Goal: Find contact information: Find contact information

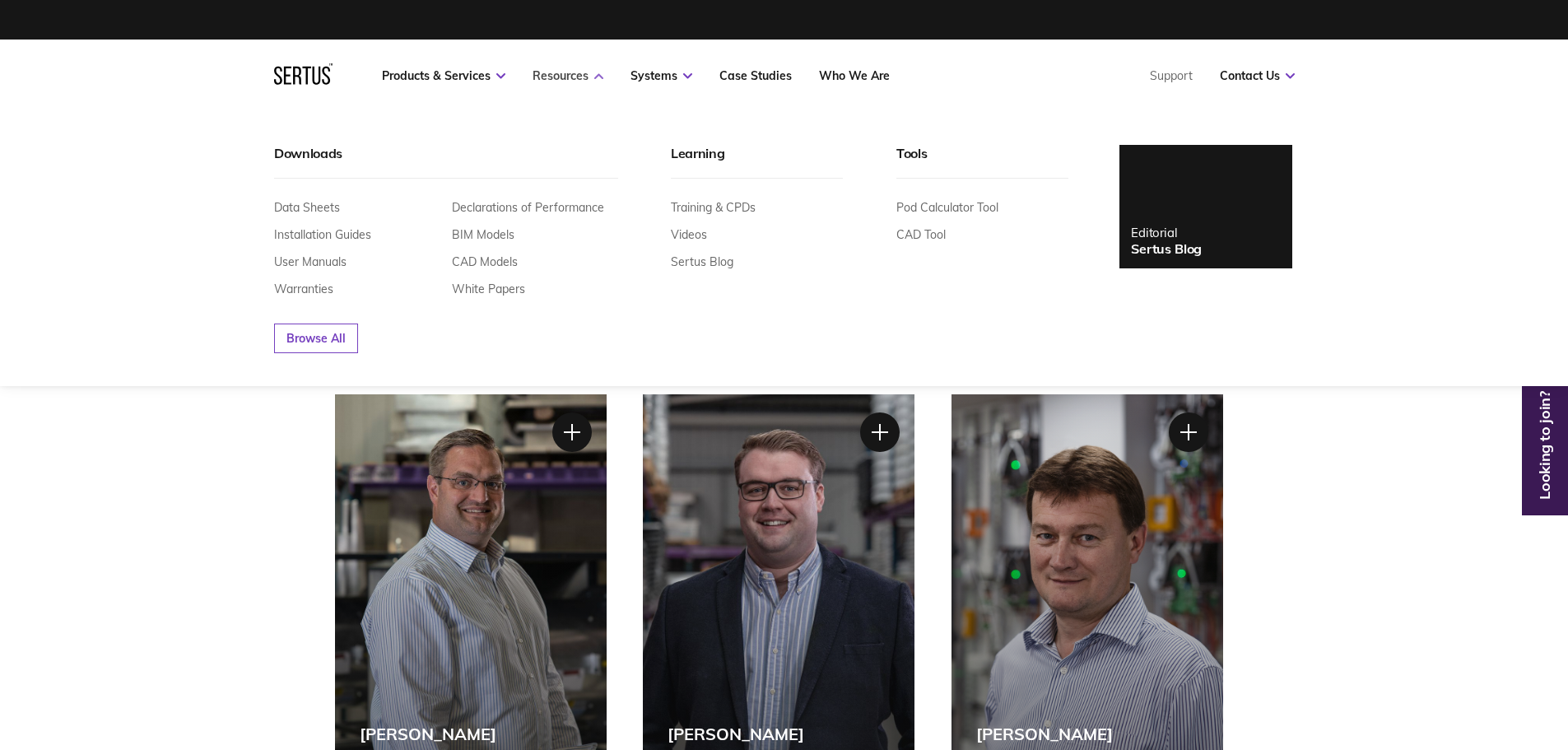
click at [574, 79] on link "Resources" at bounding box center [568, 75] width 71 height 14
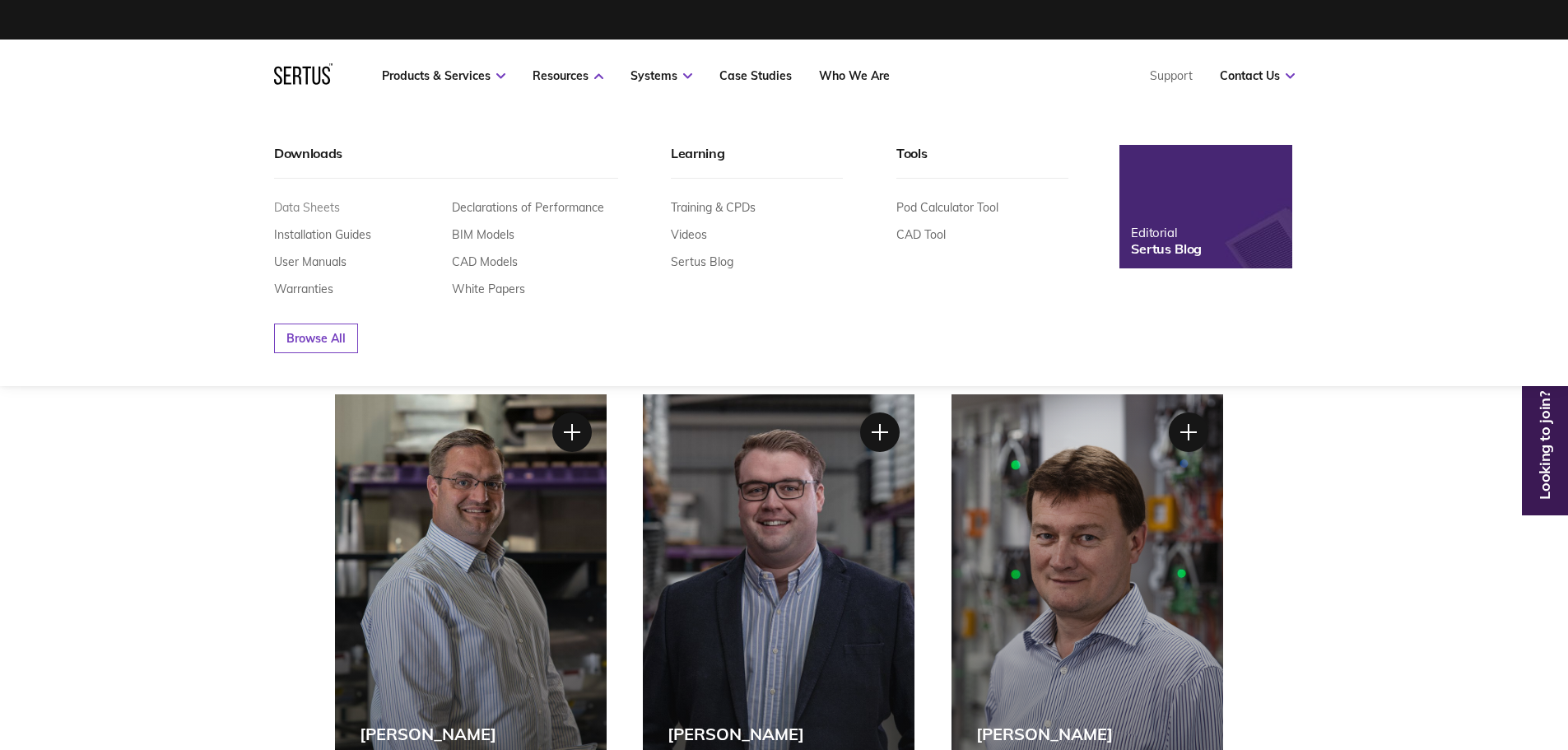
click at [318, 205] on link "Data Sheets" at bounding box center [307, 207] width 65 height 14
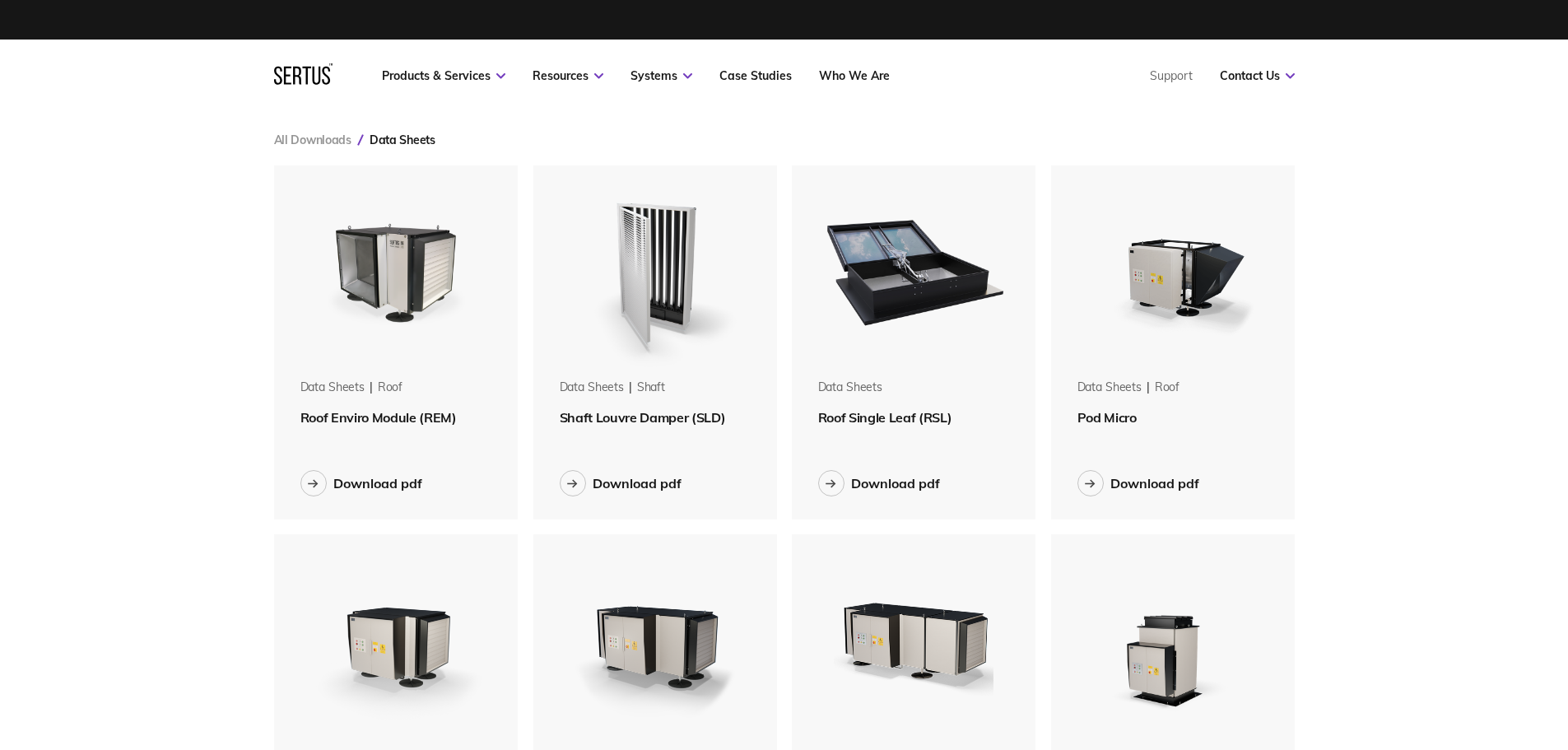
scroll to position [2234, 1046]
click at [625, 482] on div "Download pdf" at bounding box center [637, 482] width 89 height 16
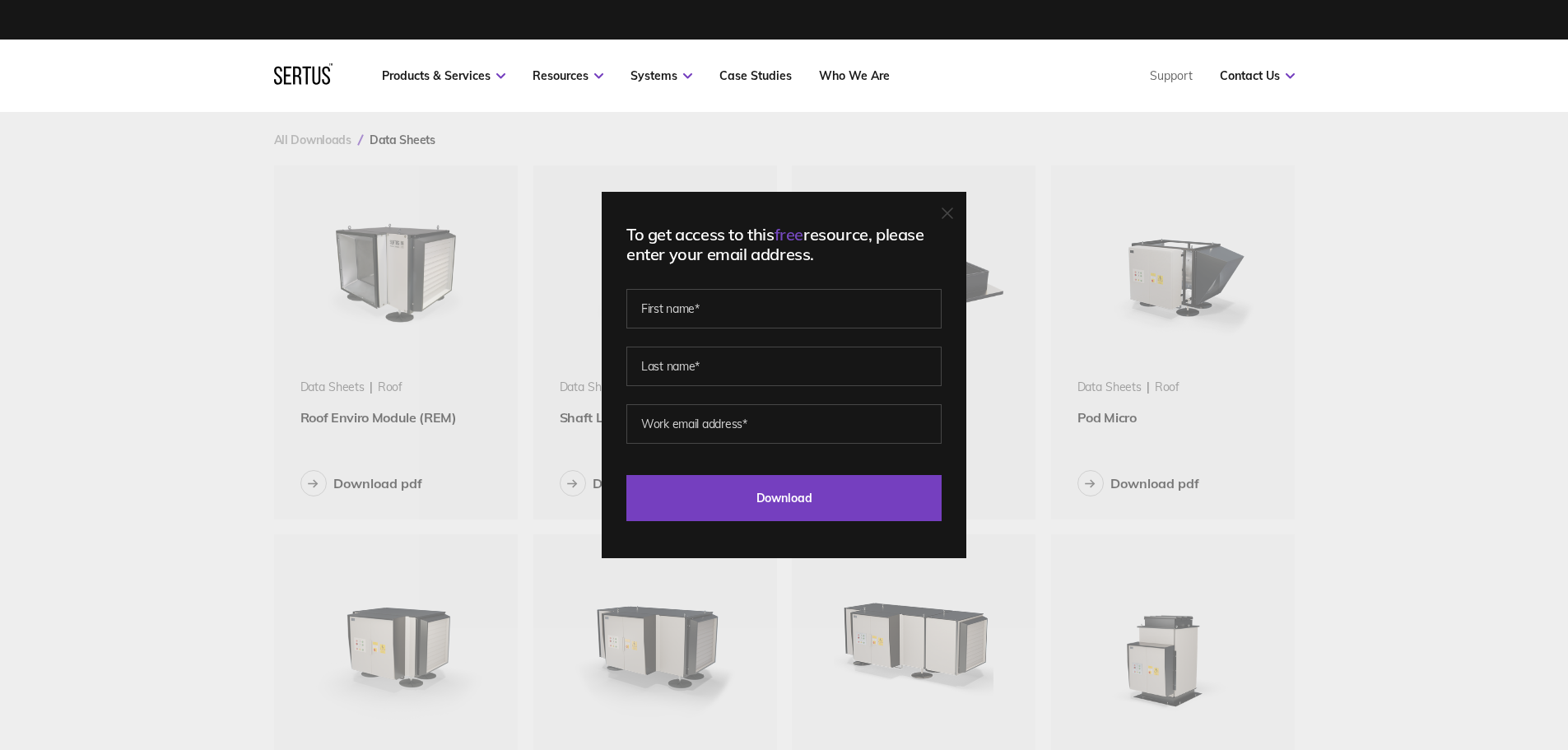
click at [290, 76] on icon at bounding box center [303, 74] width 59 height 21
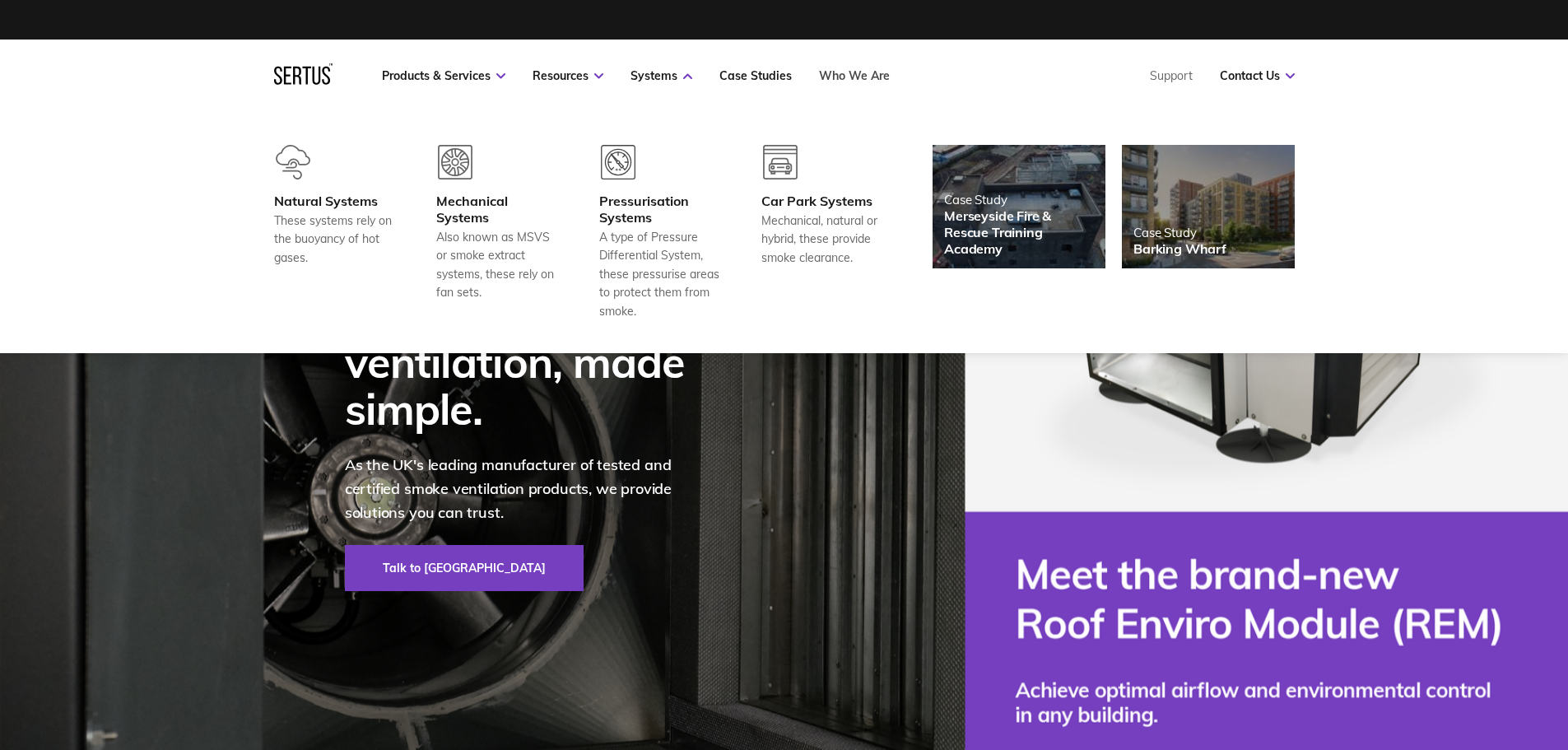
click at [838, 72] on link "Who We Are" at bounding box center [854, 75] width 71 height 14
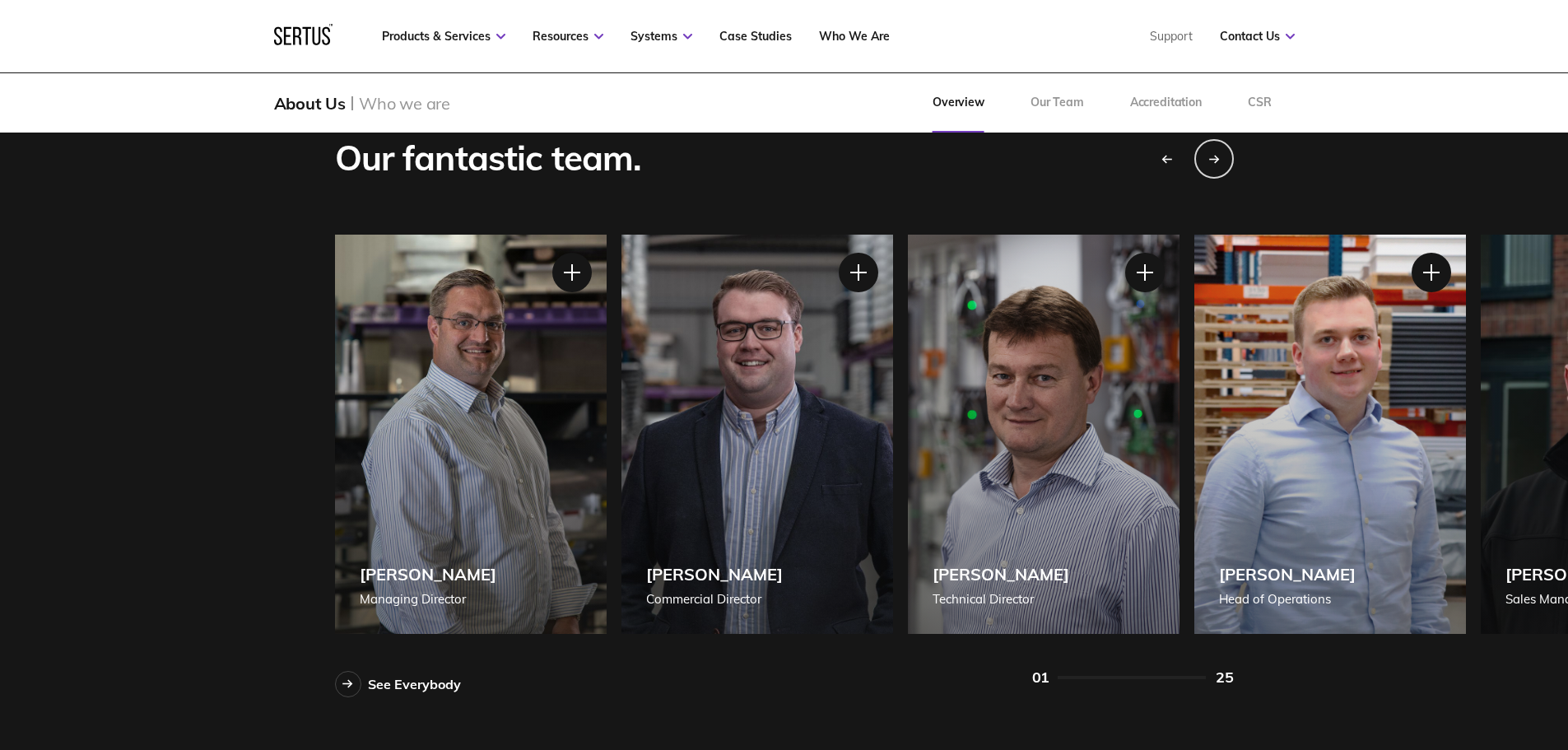
scroll to position [1399, 0]
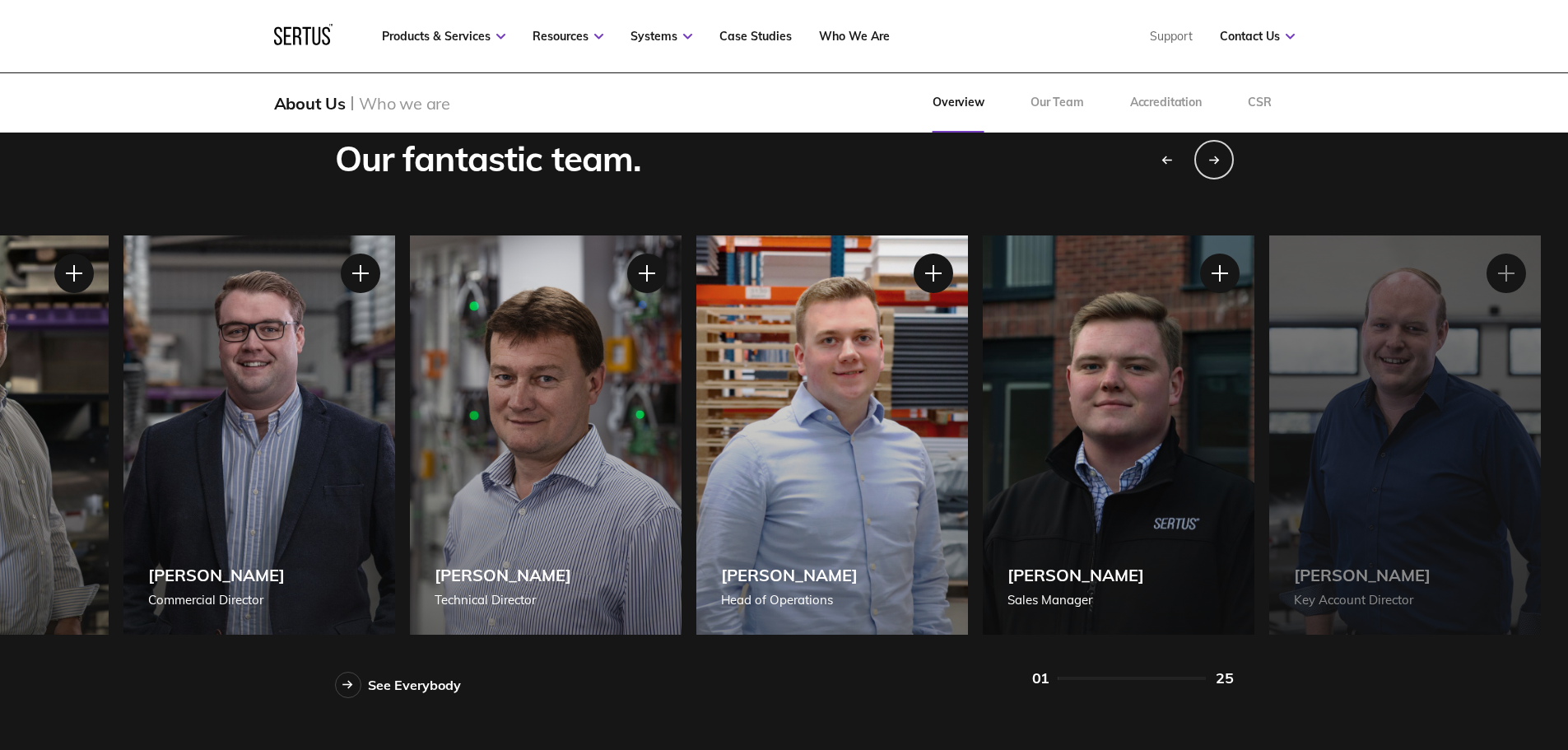
drag, startPoint x: 945, startPoint y: 470, endPoint x: 666, endPoint y: 472, distance: 279.0
click at [696, 472] on div "[PERSON_NAME] [PERSON_NAME] of Operations" at bounding box center [832, 434] width 272 height 400
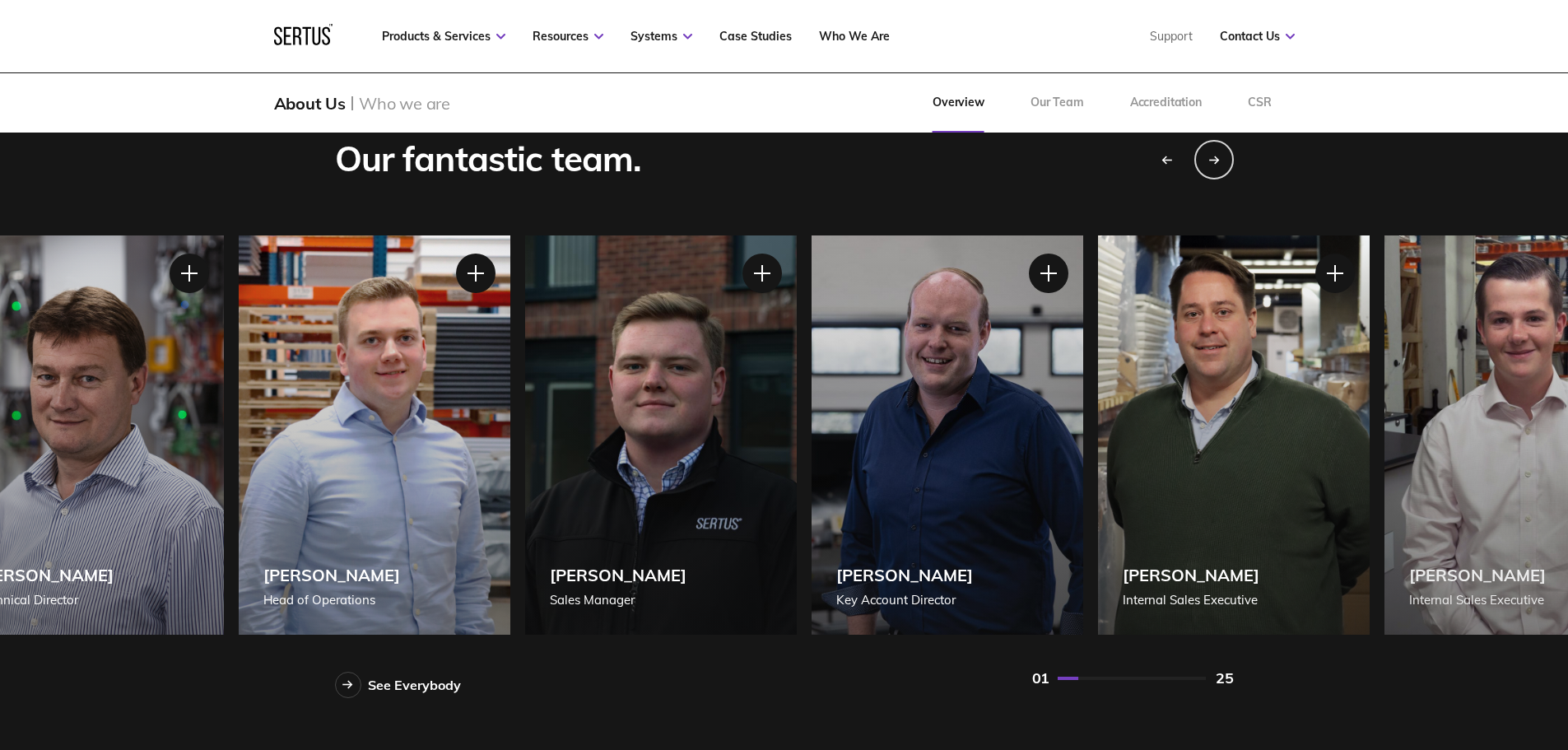
drag, startPoint x: 983, startPoint y: 450, endPoint x: 601, endPoint y: 463, distance: 382.2
click at [601, 463] on div "[PERSON_NAME] Sales Manager" at bounding box center [661, 434] width 272 height 400
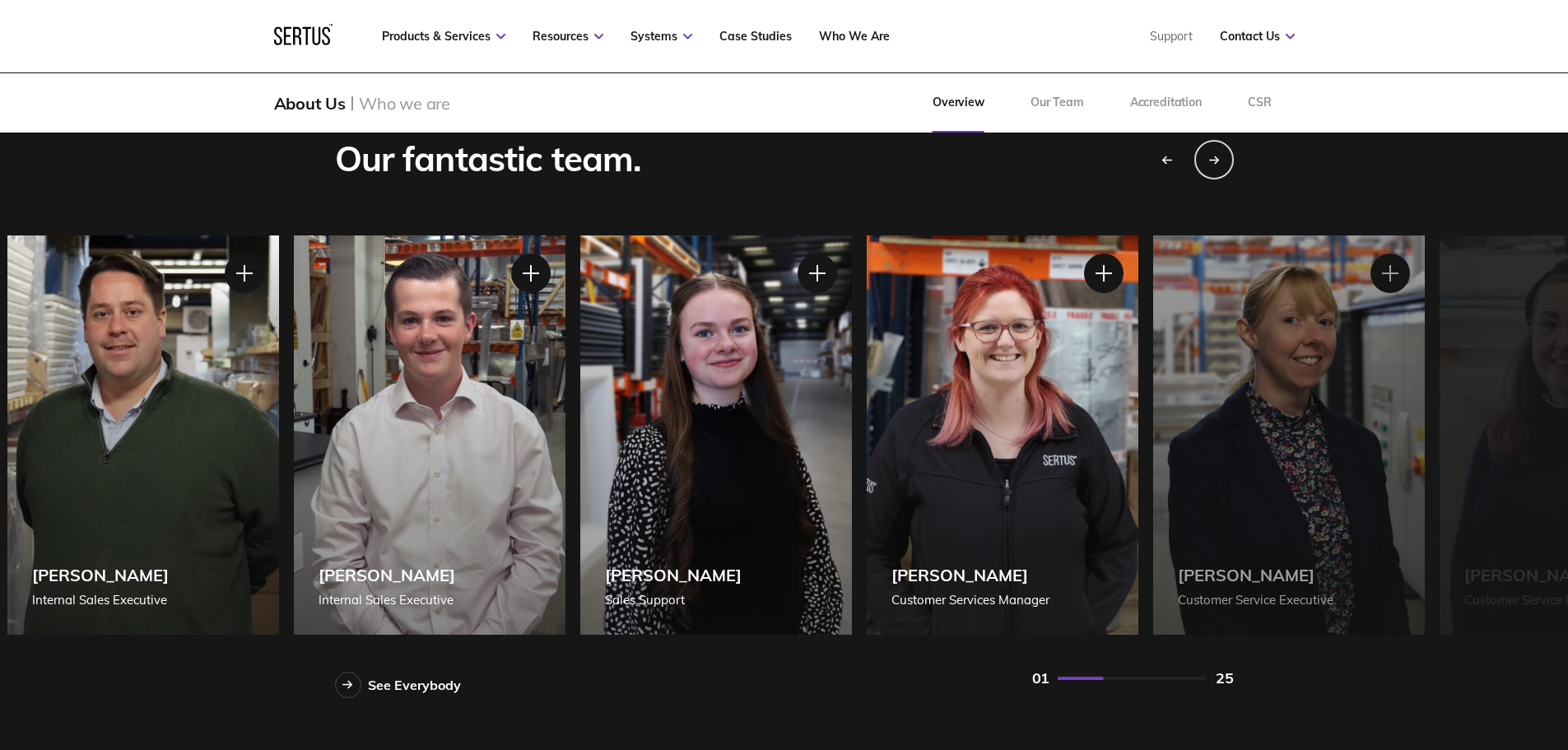
drag, startPoint x: 1345, startPoint y: 481, endPoint x: 157, endPoint y: 510, distance: 1188.4
click at [157, 510] on div "[PERSON_NAME] Internal Sales Executive" at bounding box center [144, 434] width 272 height 400
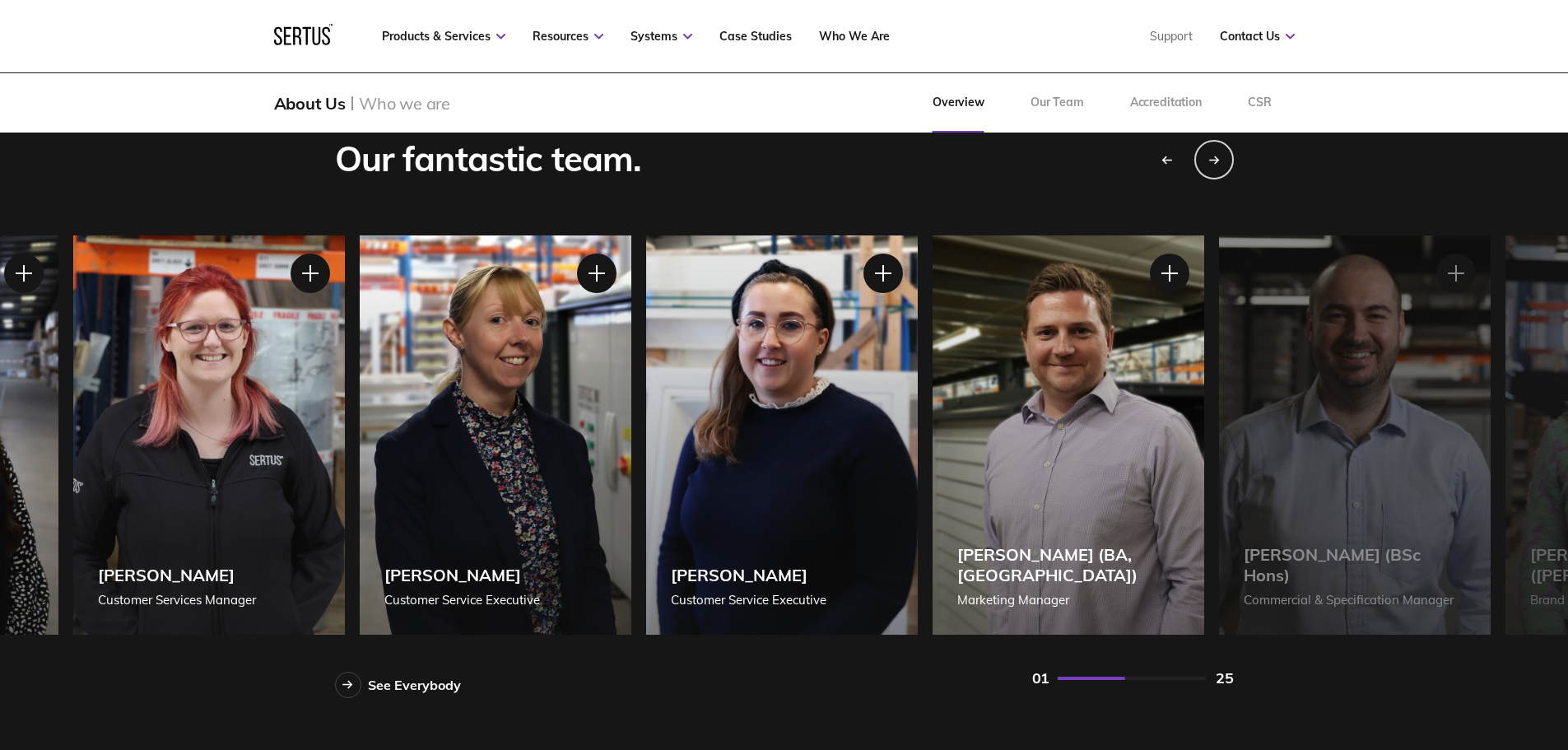
drag, startPoint x: 1173, startPoint y: 507, endPoint x: 338, endPoint y: 507, distance: 835.0
click at [338, 507] on div "[PERSON_NAME] Customer Services Manager" at bounding box center [209, 434] width 272 height 400
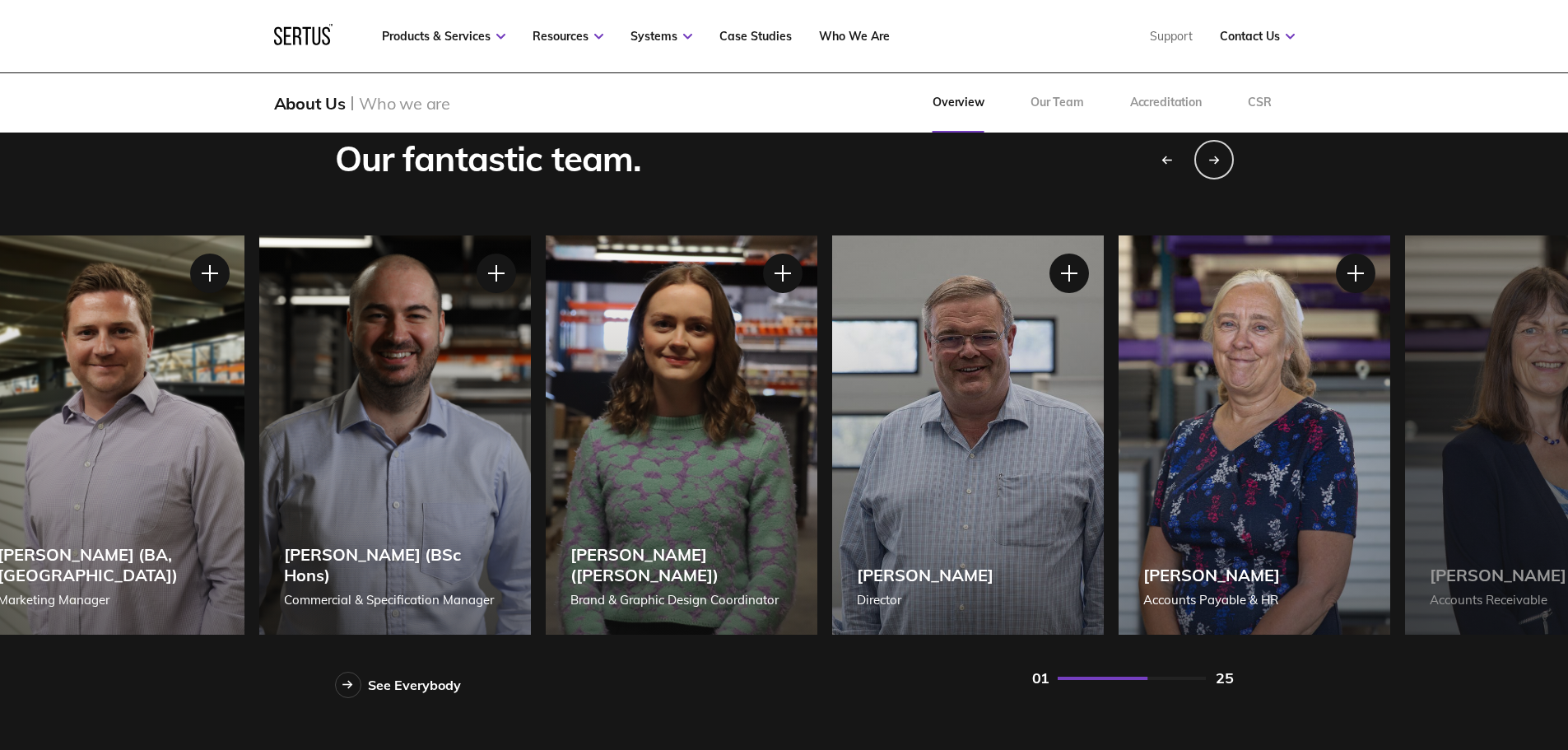
drag, startPoint x: 1356, startPoint y: 507, endPoint x: 421, endPoint y: 502, distance: 935.0
click at [421, 502] on div "[PERSON_NAME] (BSc Hons) Commercial & Specification Manager" at bounding box center [395, 434] width 272 height 400
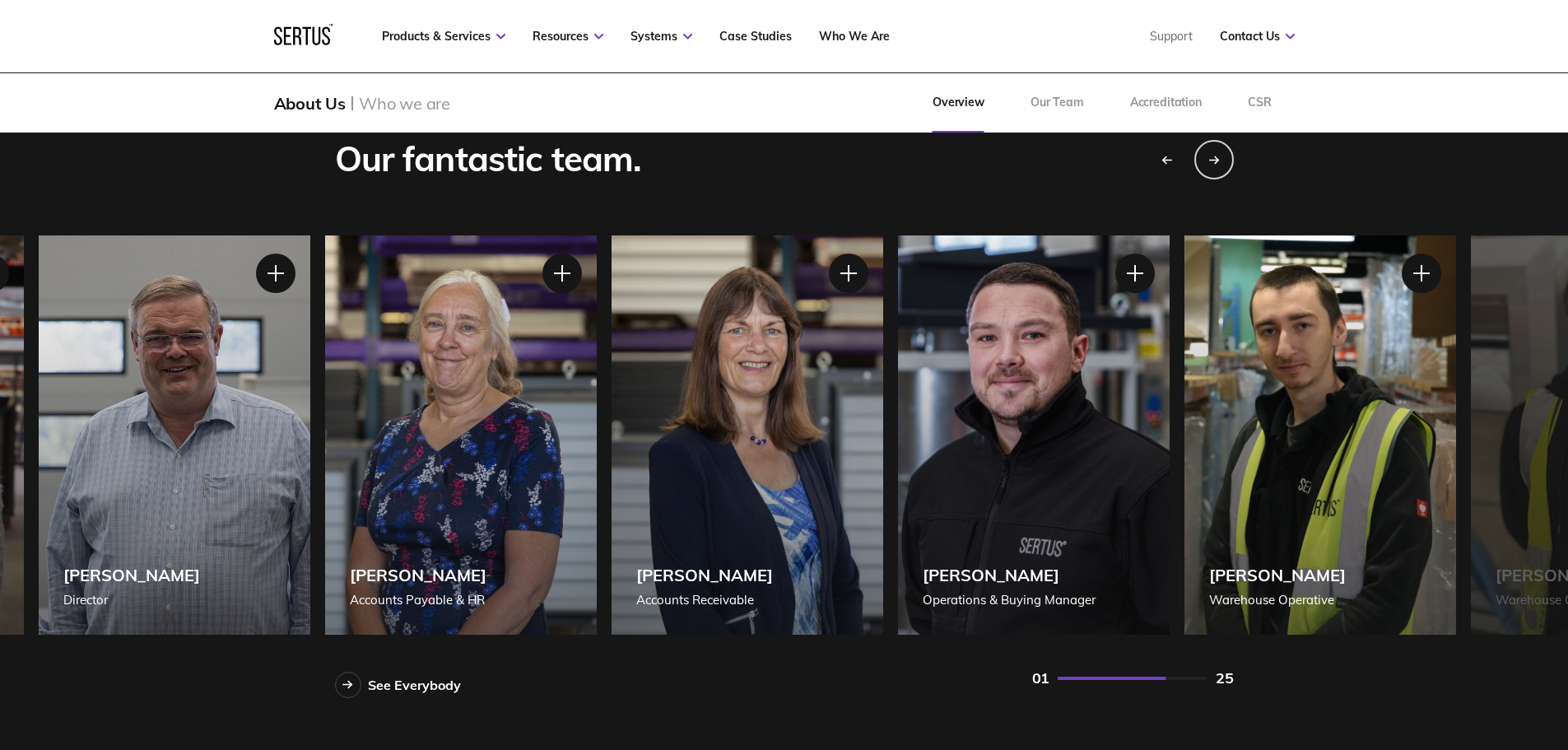
drag, startPoint x: 1248, startPoint y: 497, endPoint x: 379, endPoint y: 490, distance: 869.0
click at [379, 490] on div "[PERSON_NAME] Accounts Payable & HR" at bounding box center [461, 434] width 272 height 400
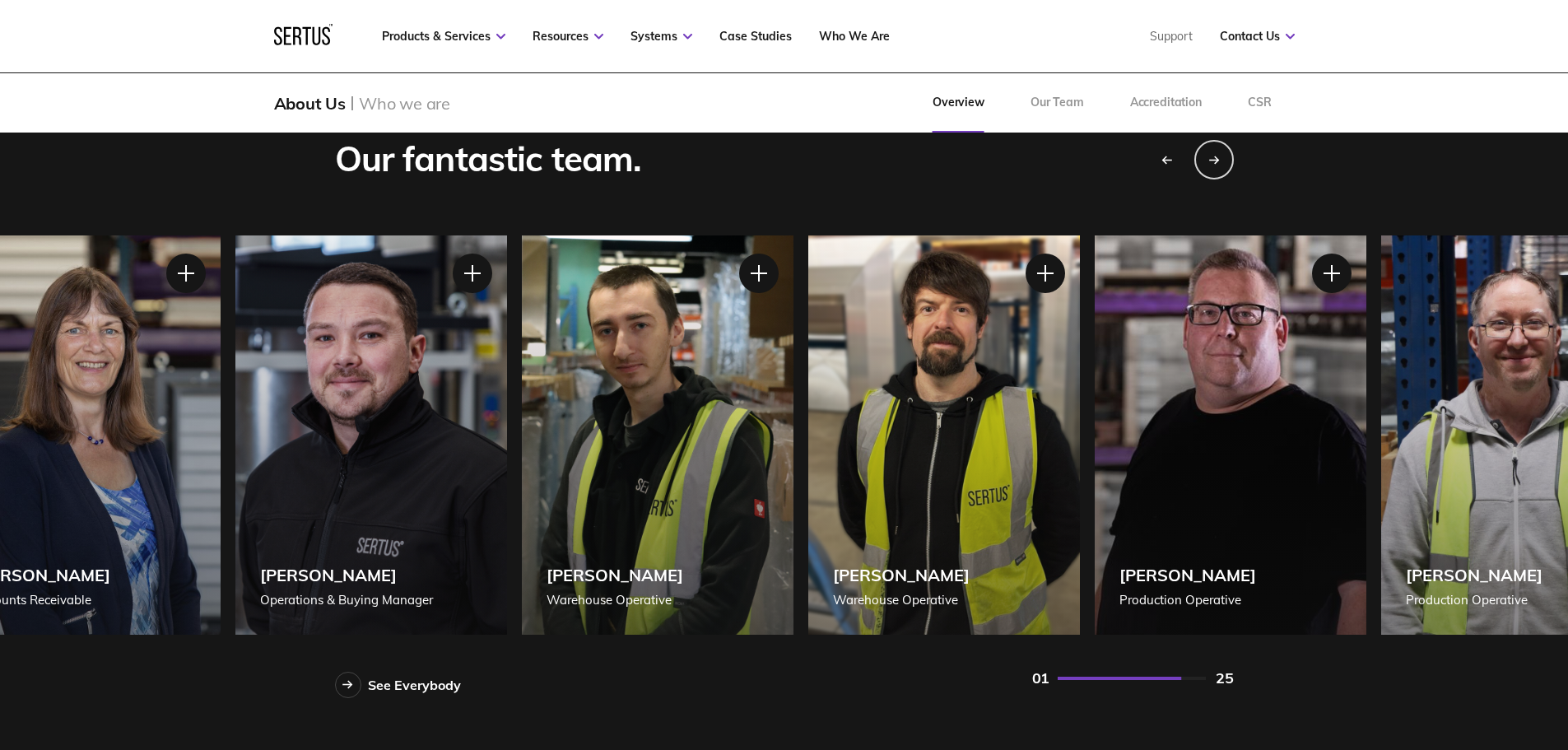
drag, startPoint x: 1285, startPoint y: 499, endPoint x: 613, endPoint y: 520, distance: 672.3
click at [613, 520] on div "[PERSON_NAME] Warehouse Operative" at bounding box center [658, 434] width 272 height 400
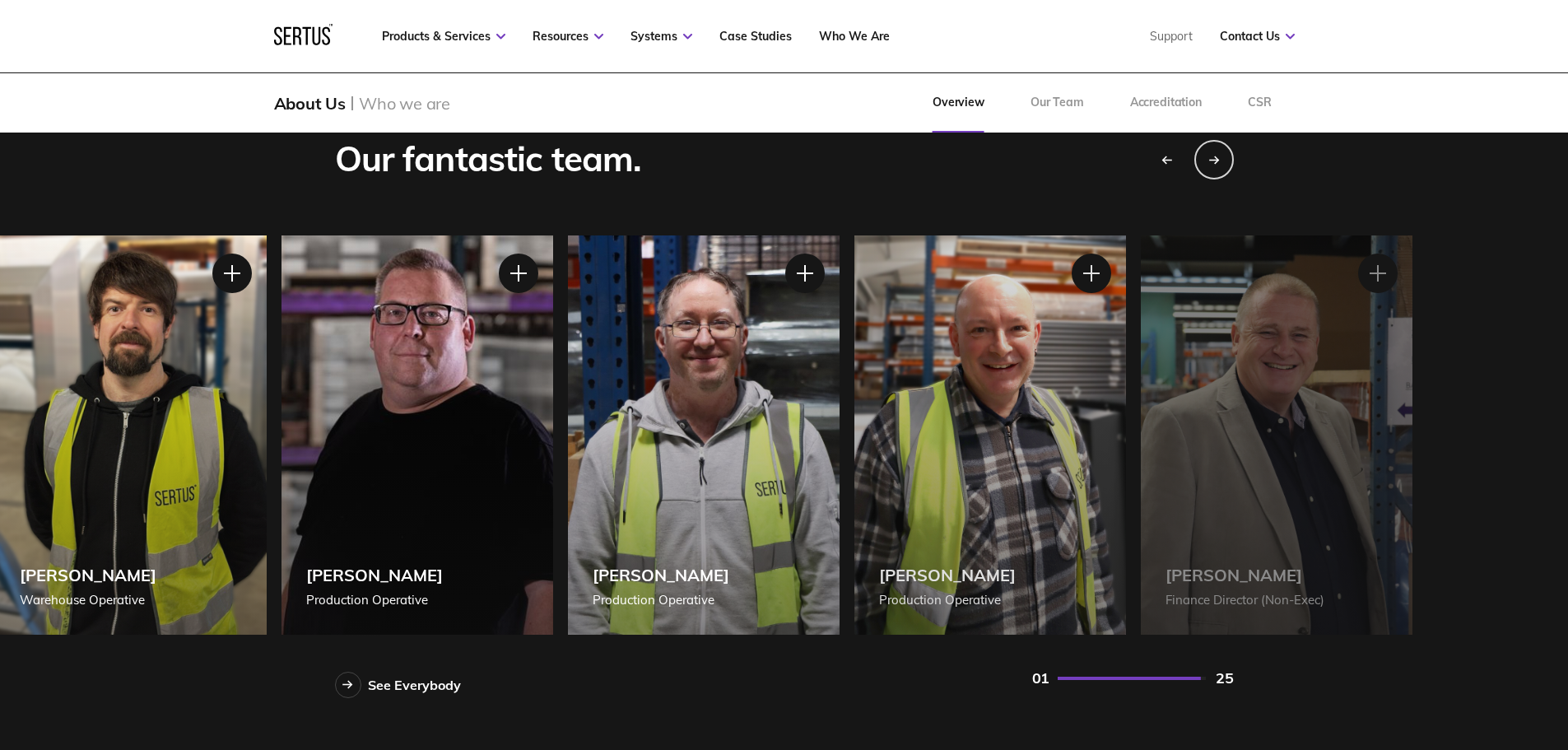
drag, startPoint x: 1255, startPoint y: 489, endPoint x: 238, endPoint y: 509, distance: 1017.2
click at [281, 509] on div "[PERSON_NAME] Production Operative" at bounding box center [417, 434] width 272 height 400
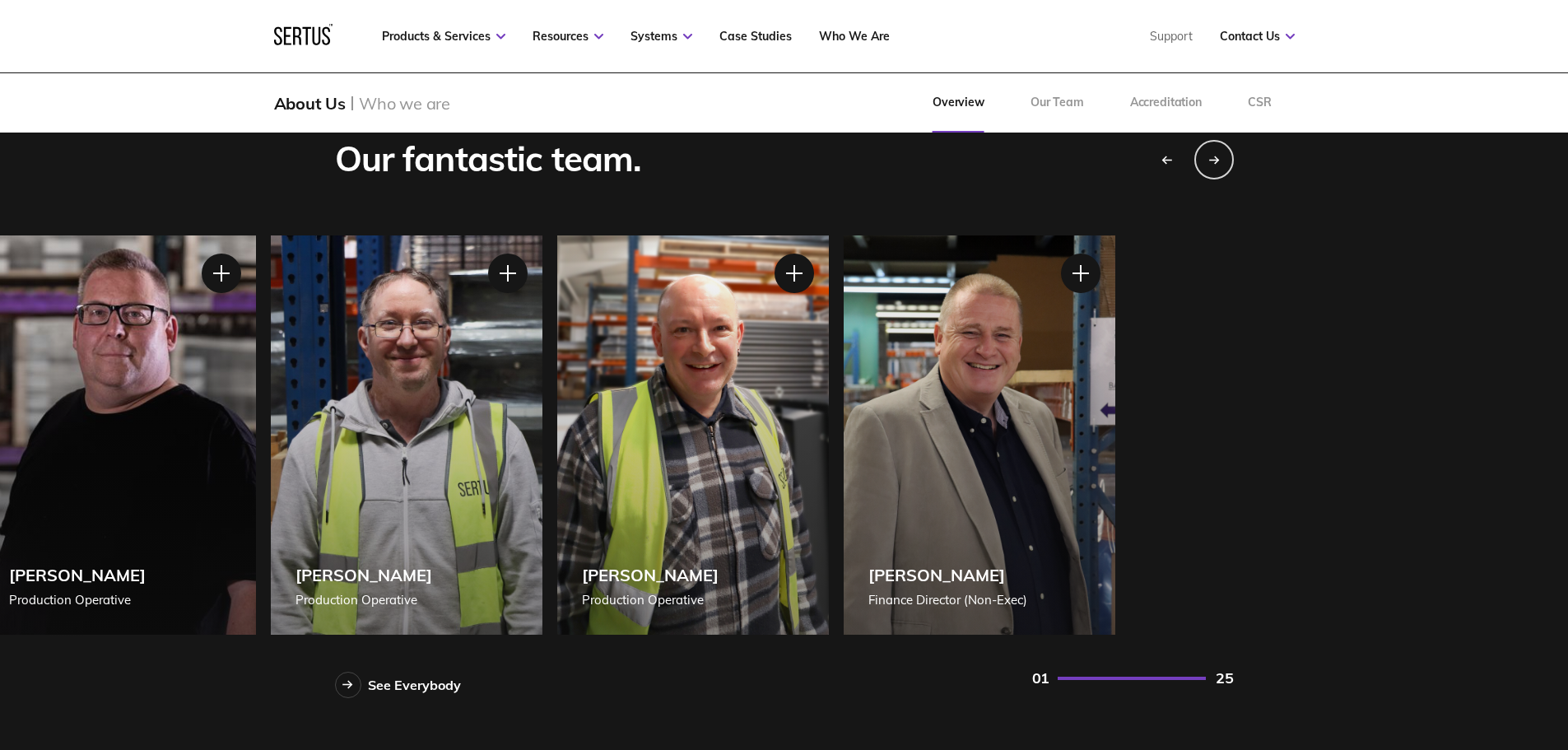
drag, startPoint x: 1079, startPoint y: 504, endPoint x: 746, endPoint y: 502, distance: 333.0
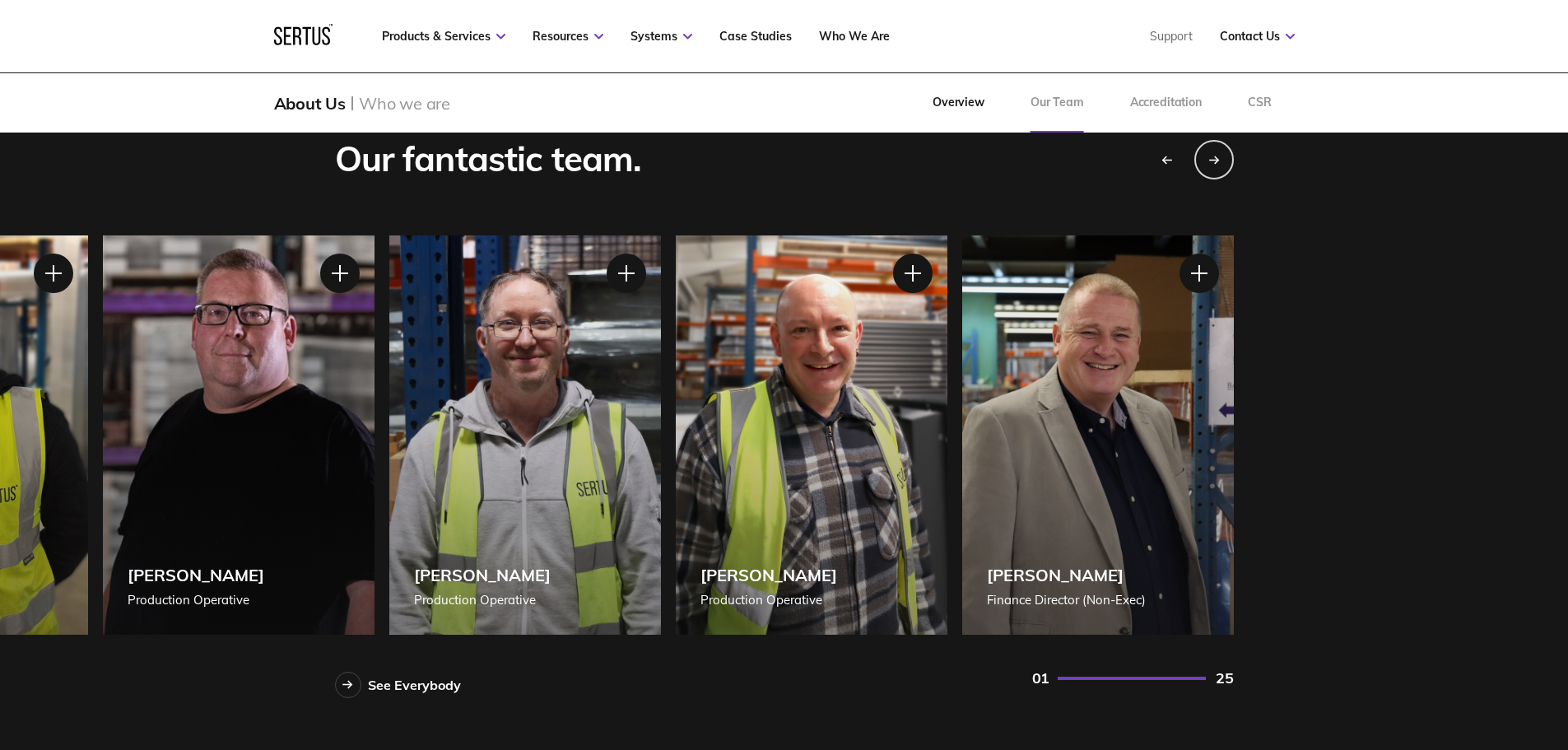
click at [1051, 110] on link "Our Team" at bounding box center [1057, 103] width 99 height 60
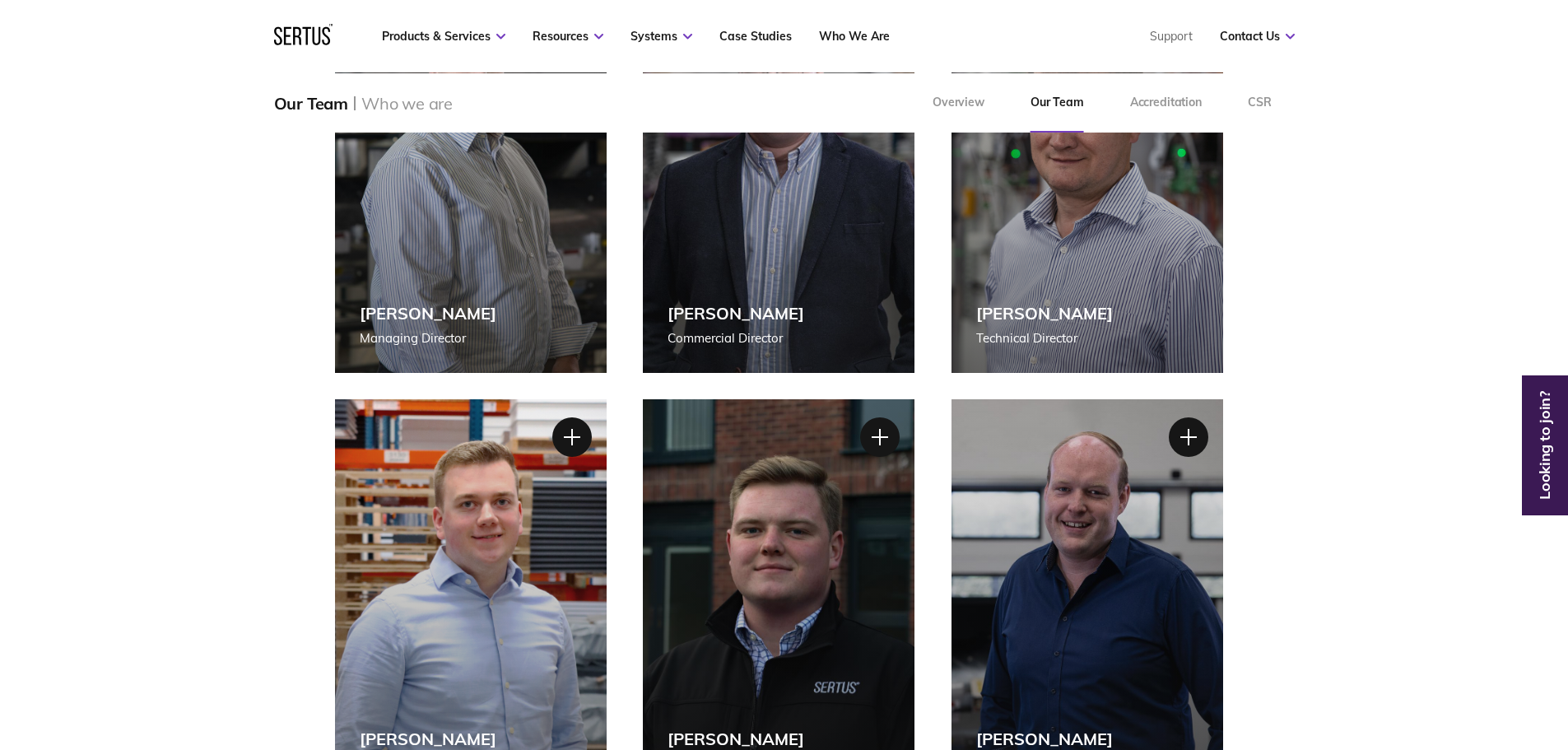
scroll to position [411, 0]
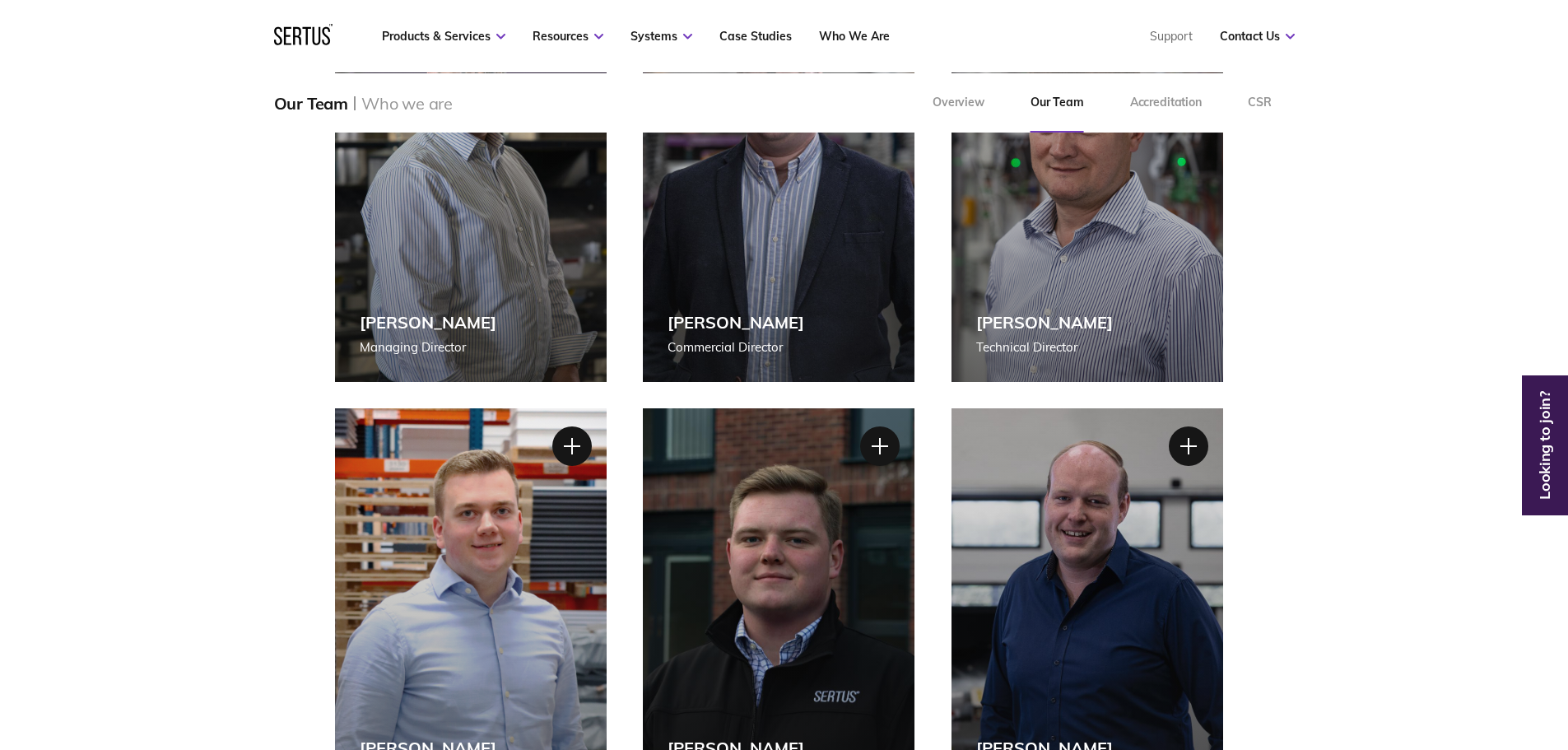
click at [750, 584] on div "[PERSON_NAME] Sales Manager" at bounding box center [779, 608] width 272 height 400
click at [878, 454] on div at bounding box center [879, 446] width 41 height 41
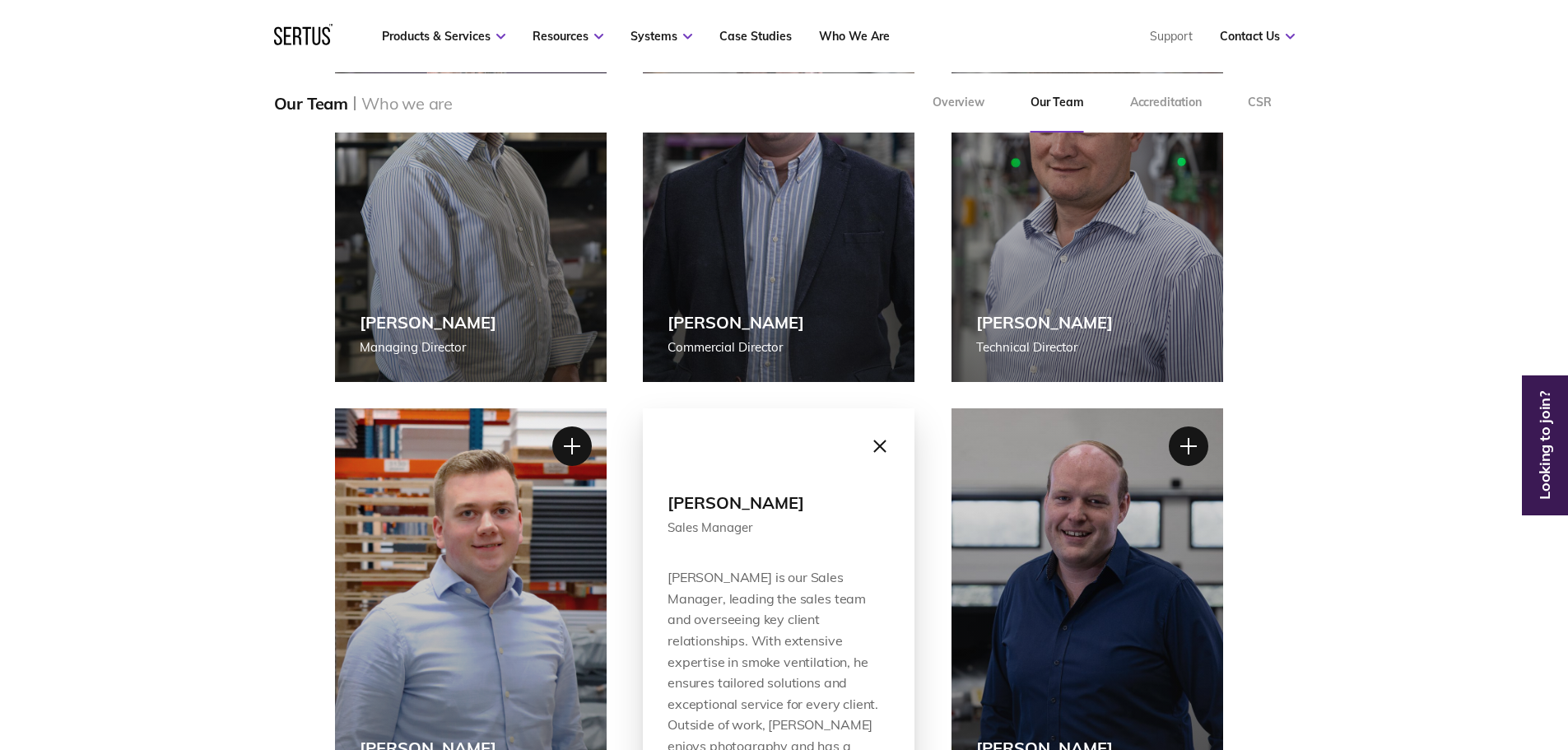
scroll to position [576, 0]
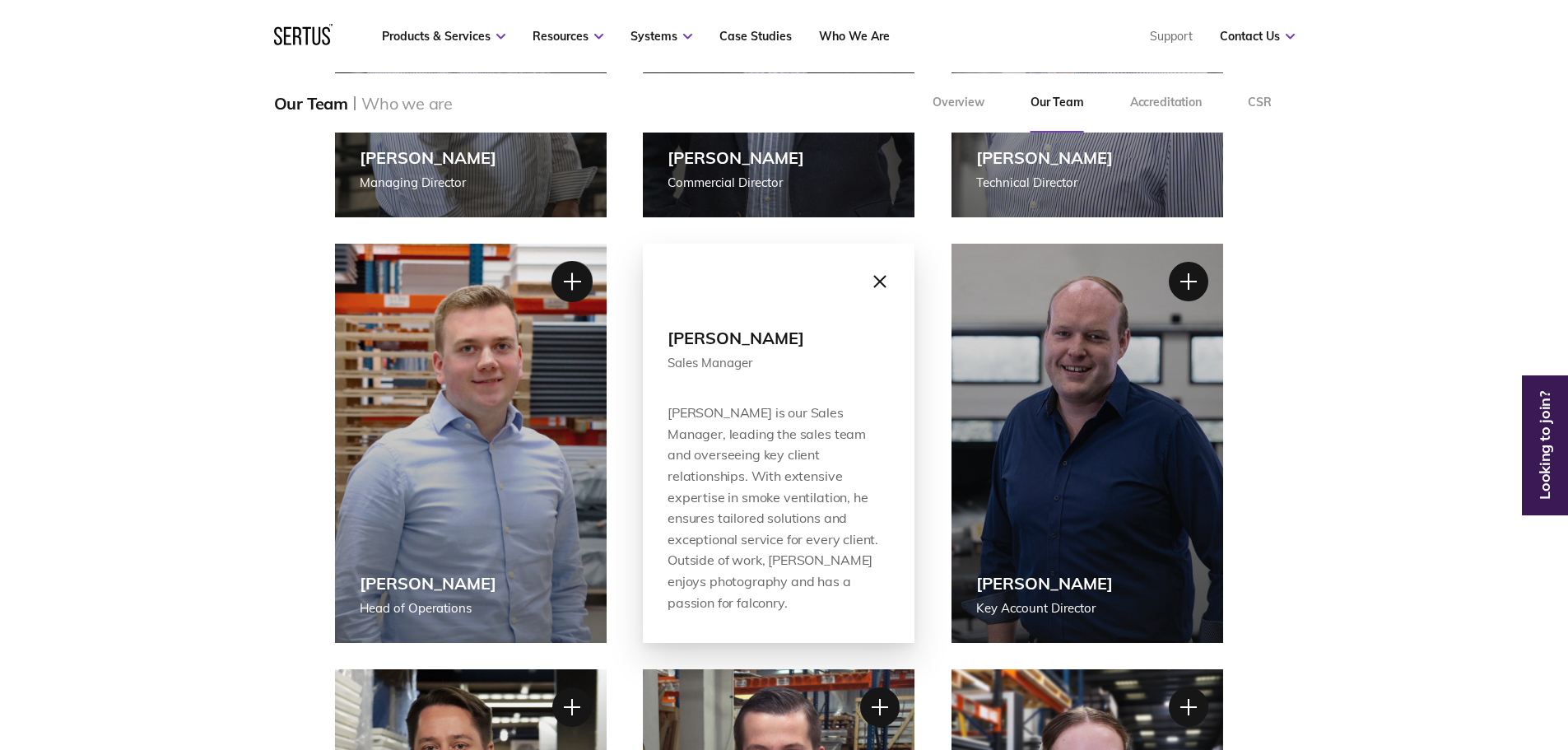
click at [574, 295] on div at bounding box center [571, 281] width 41 height 41
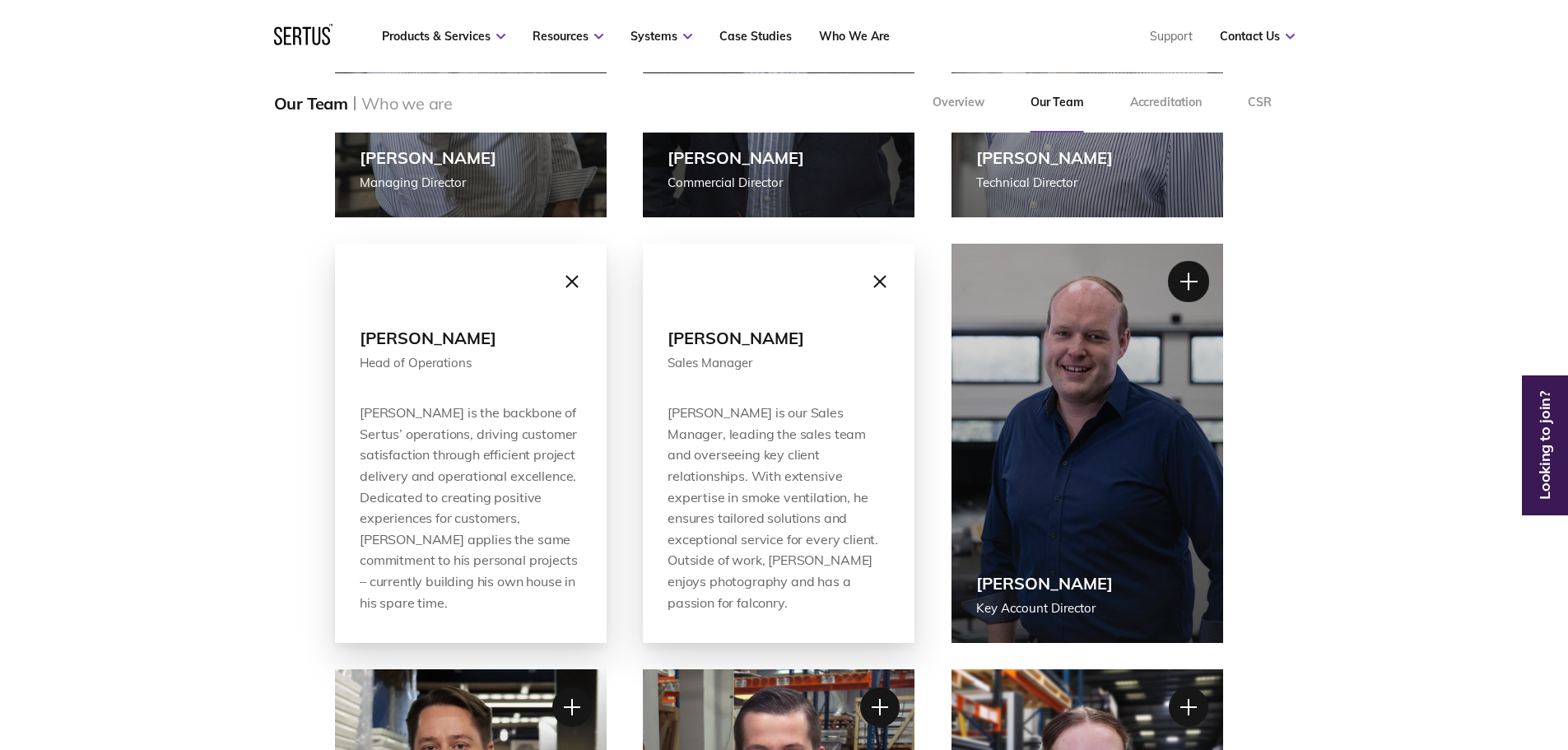
click at [1181, 293] on div at bounding box center [1189, 281] width 41 height 41
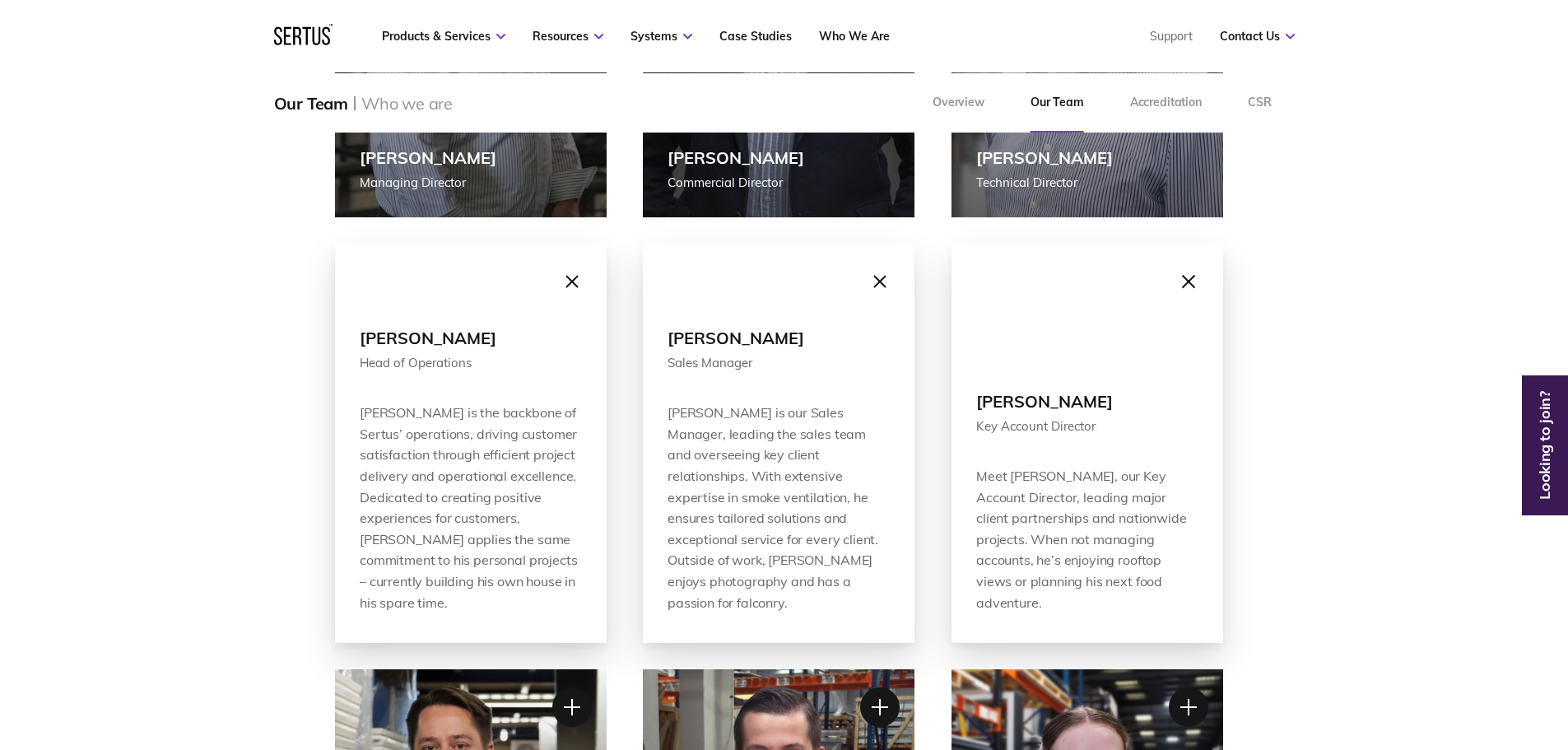
click at [1181, 293] on div at bounding box center [1189, 281] width 41 height 41
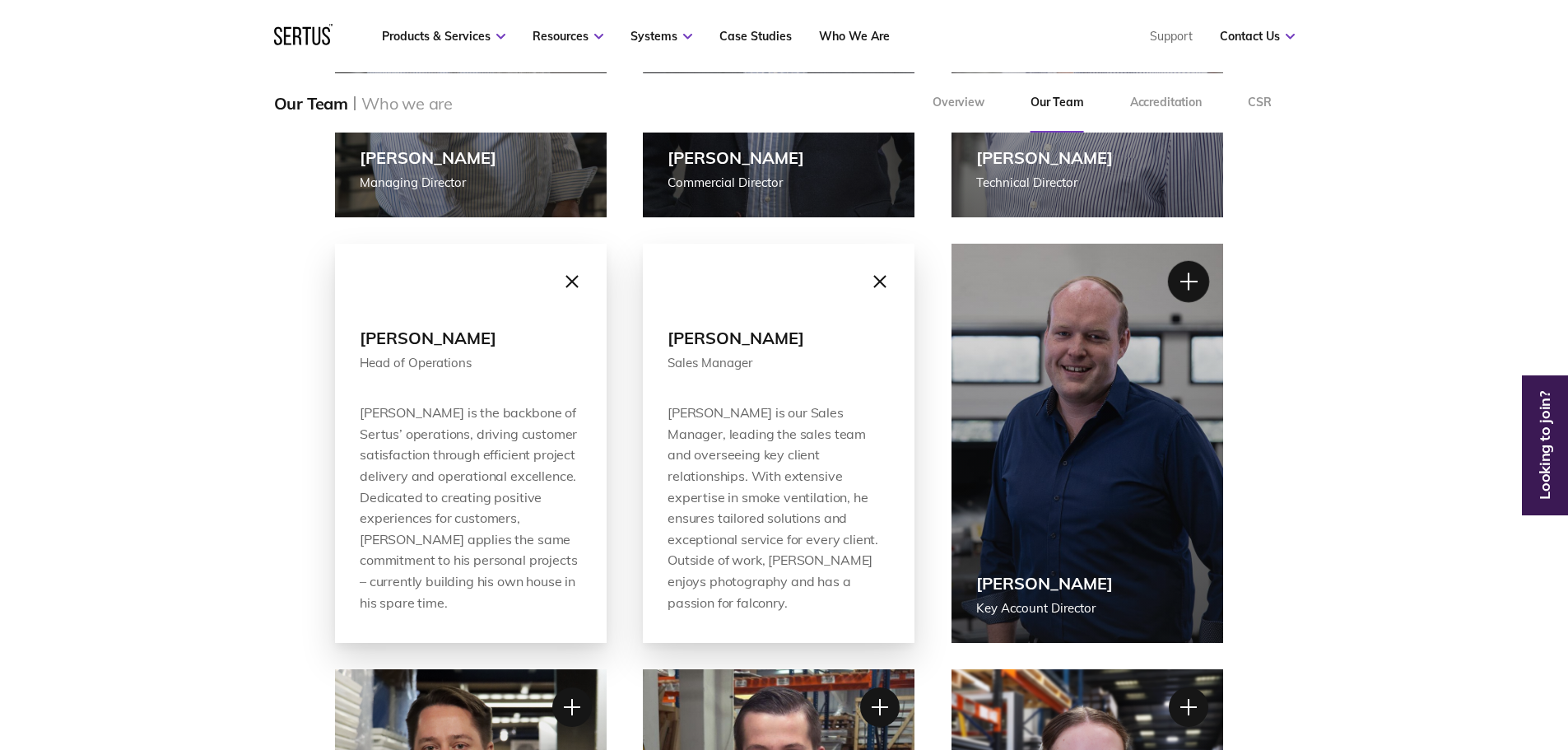
click at [1181, 293] on div at bounding box center [1189, 281] width 41 height 41
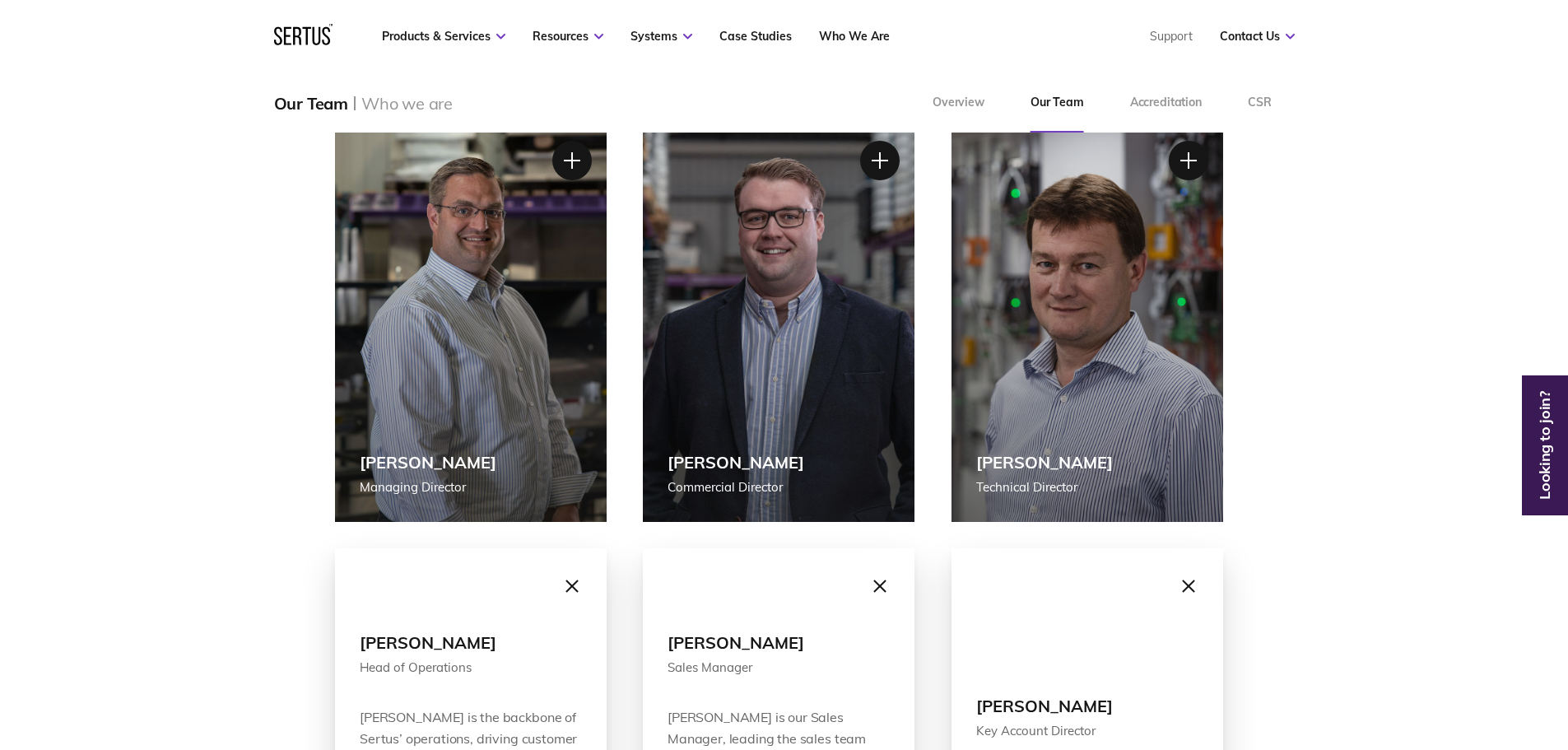
scroll to position [165, 0]
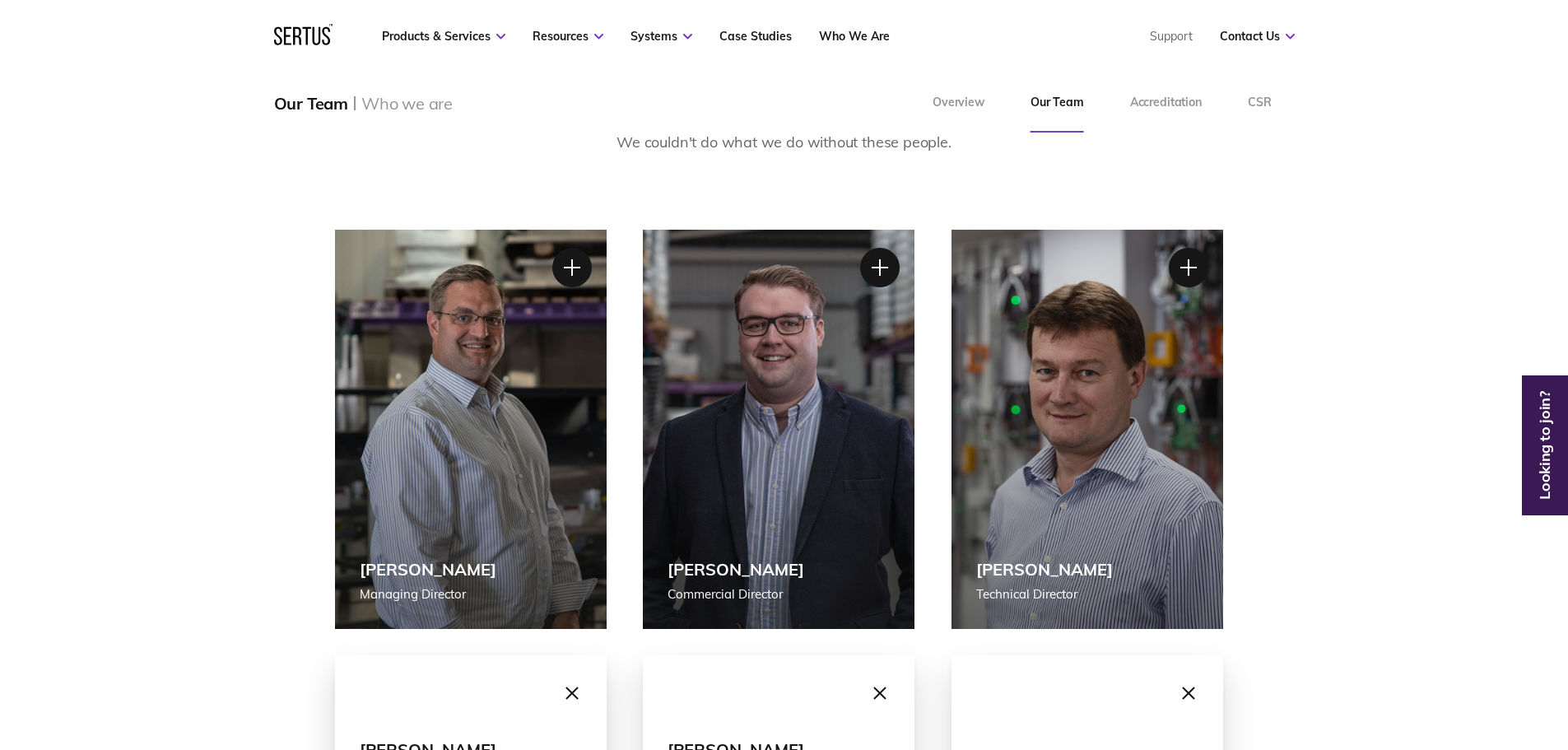
click at [1176, 286] on div "[PERSON_NAME] Technical Director" at bounding box center [1087, 428] width 272 height 400
click at [1170, 274] on div at bounding box center [1189, 267] width 41 height 41
